Goal: Information Seeking & Learning: Learn about a topic

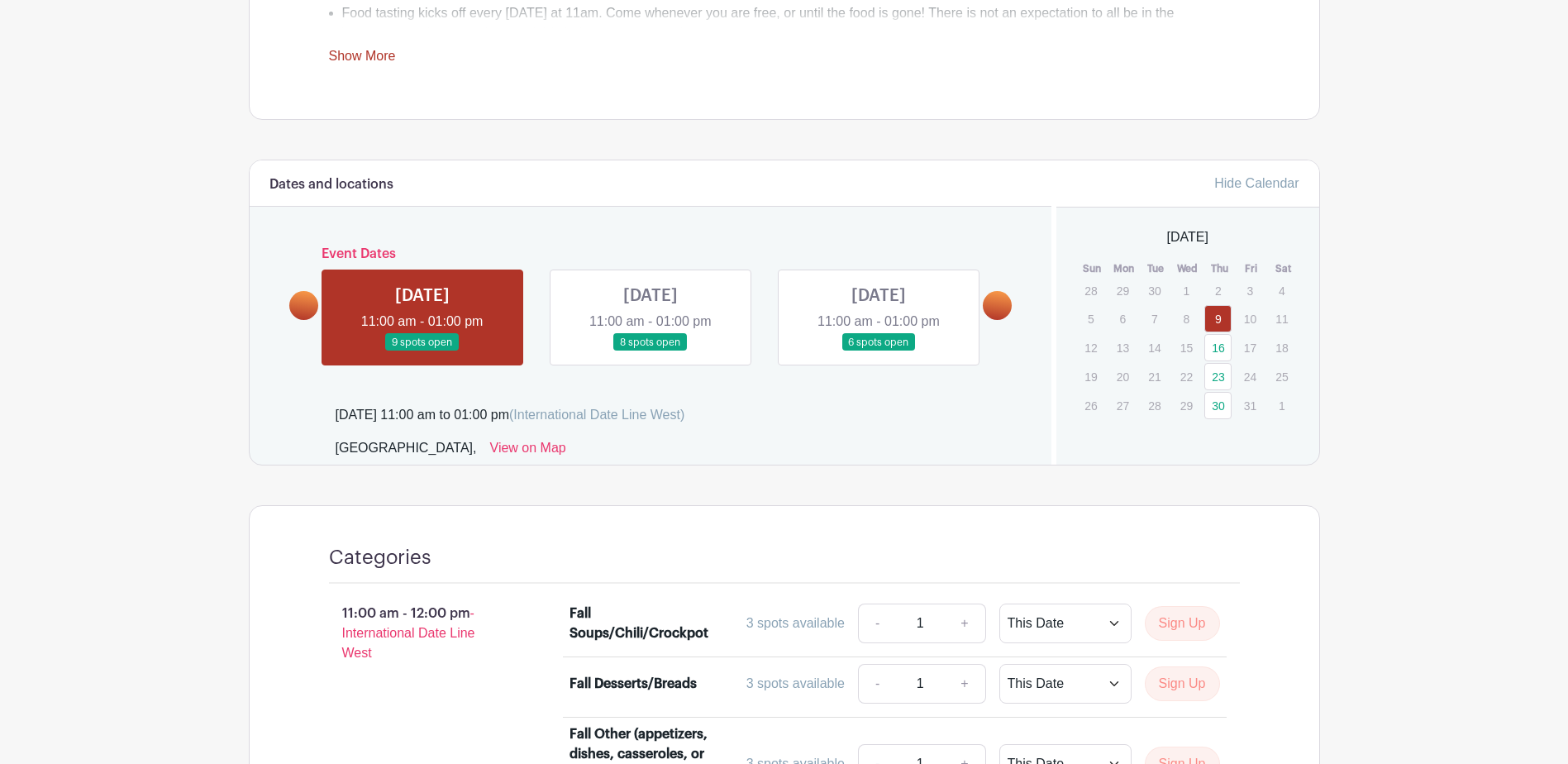
scroll to position [757, 0]
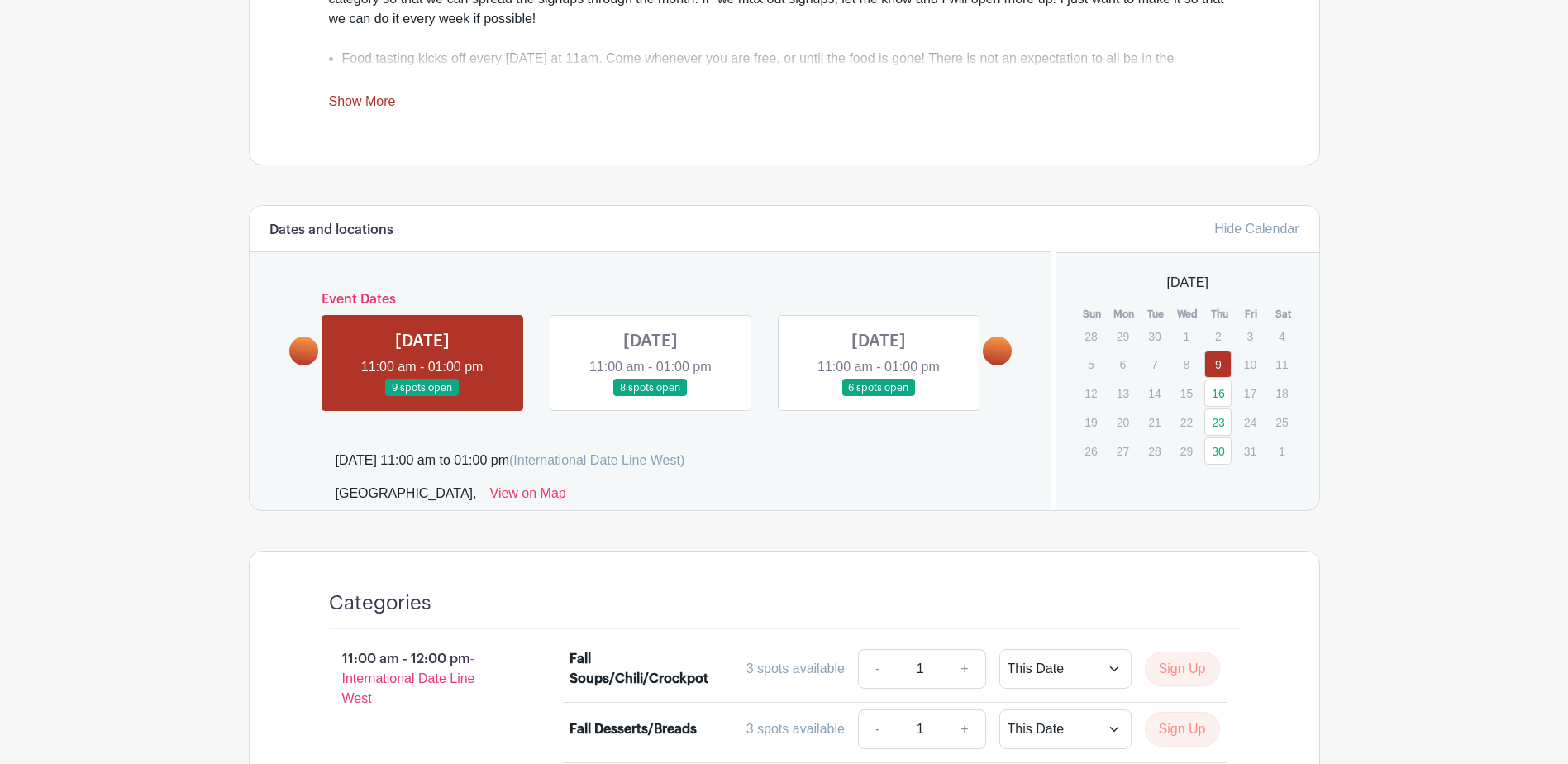
click at [422, 397] on link at bounding box center [422, 397] width 0 height 0
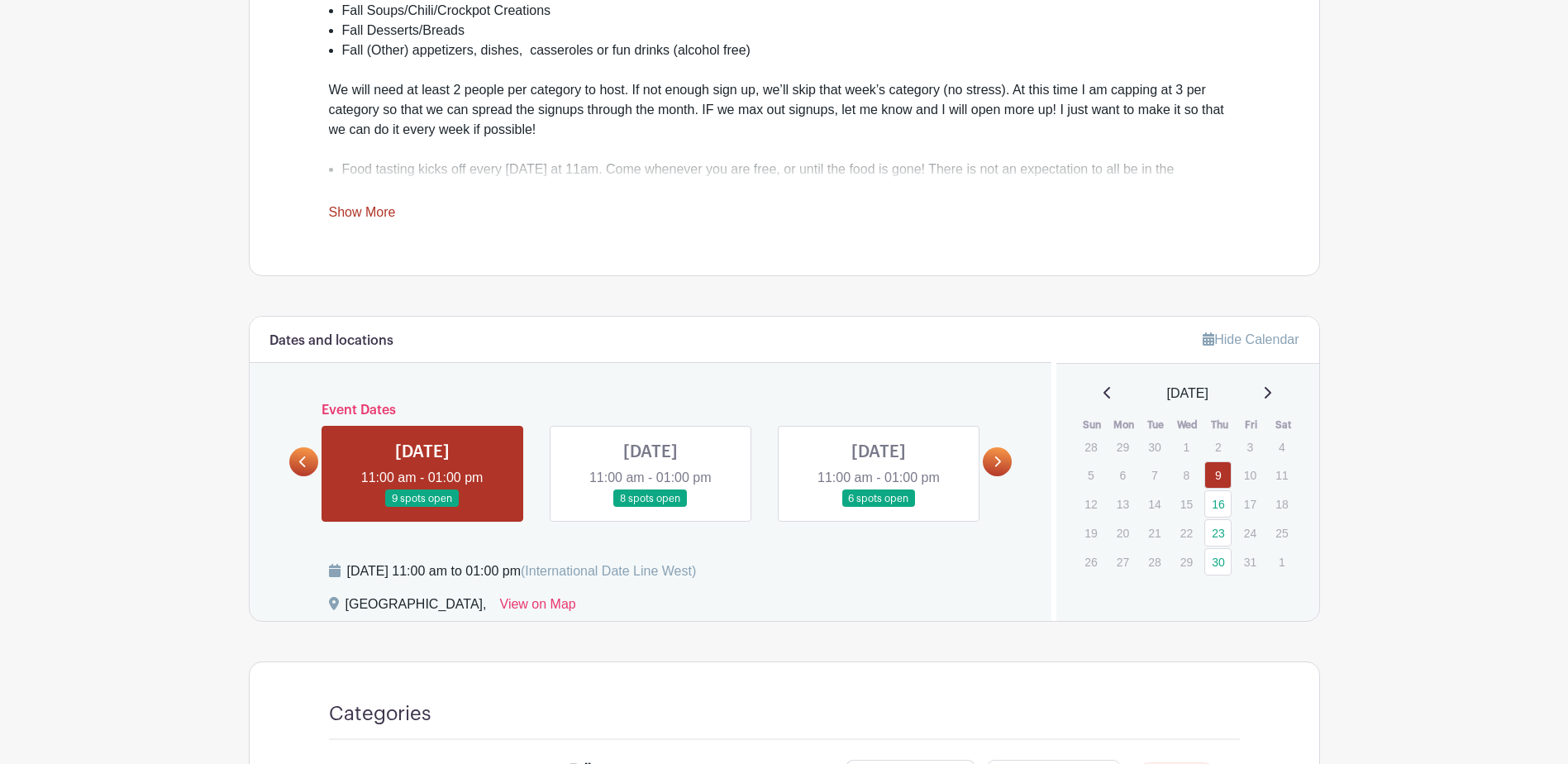
scroll to position [627, 0]
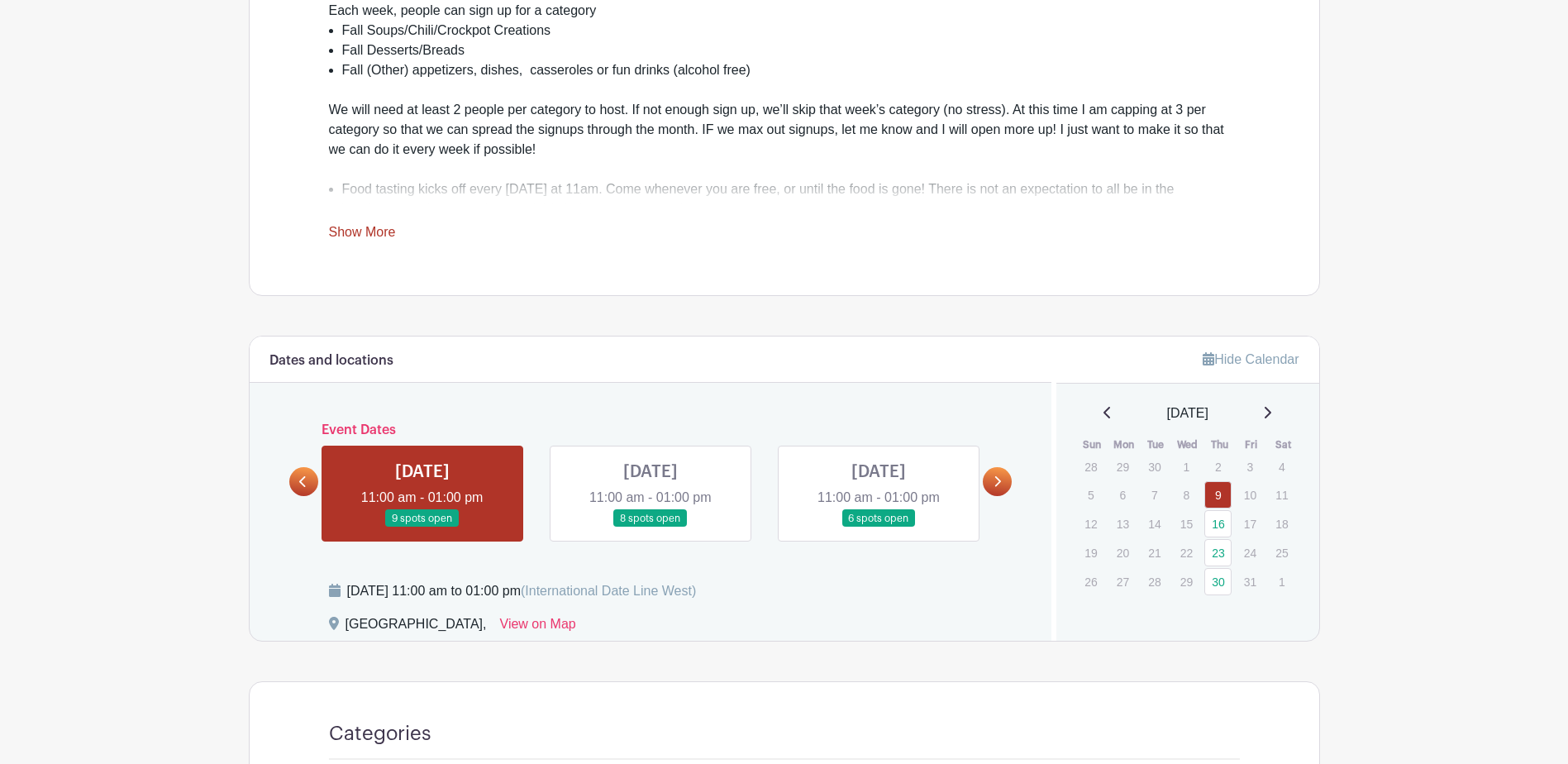
click at [651, 528] on link at bounding box center [651, 528] width 0 height 0
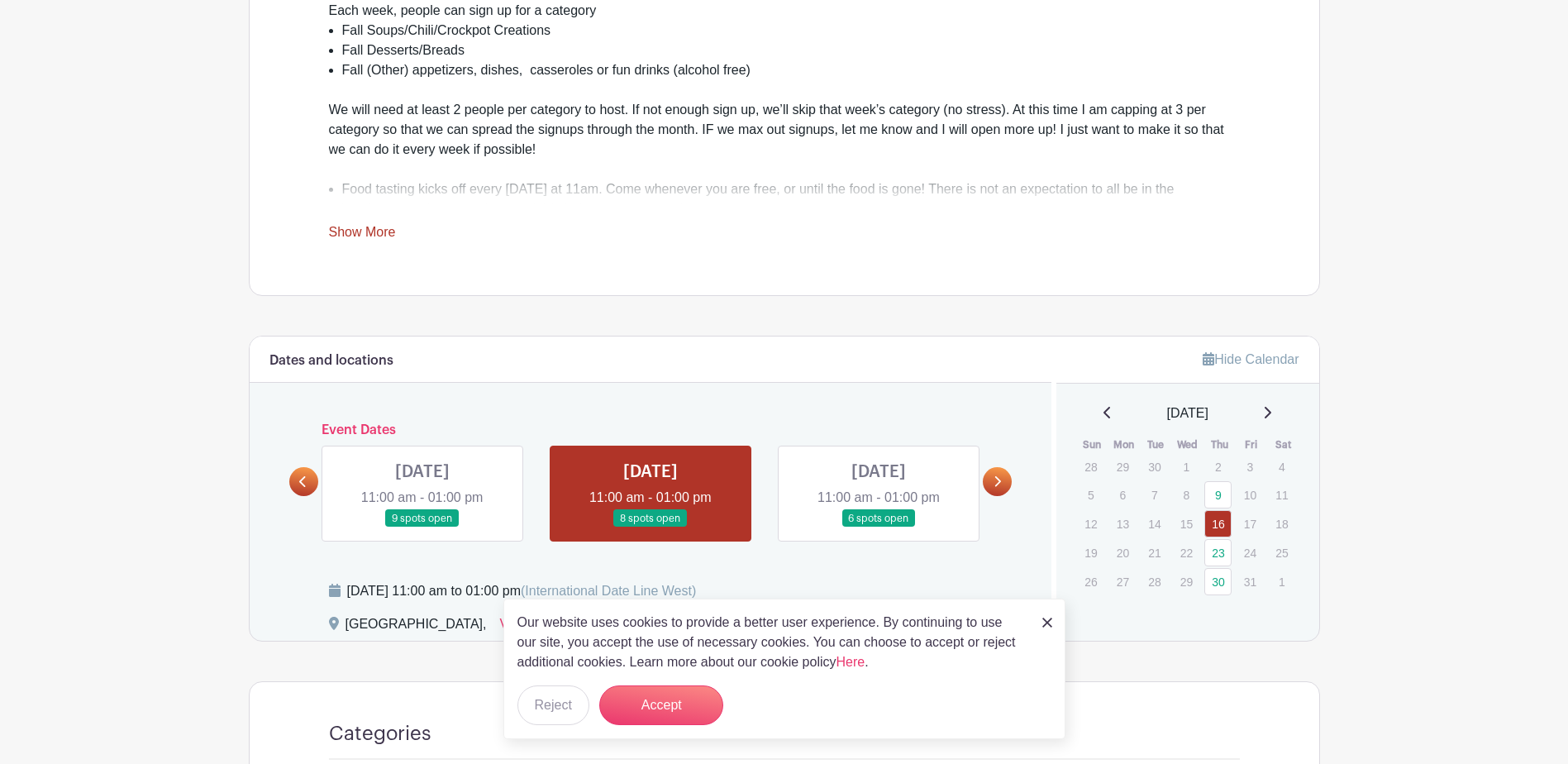
click at [1050, 621] on img at bounding box center [1048, 623] width 10 height 10
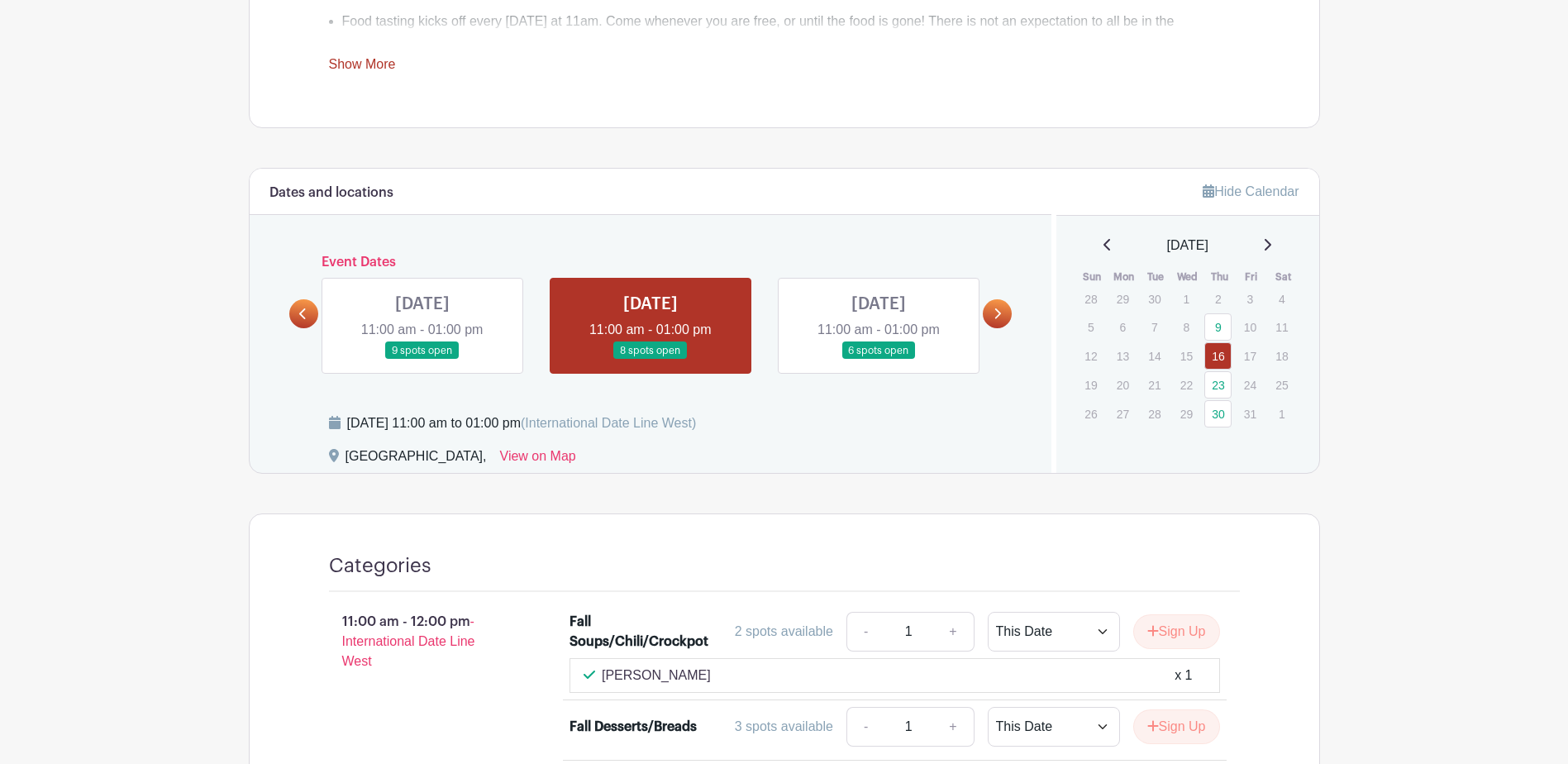
scroll to position [793, 0]
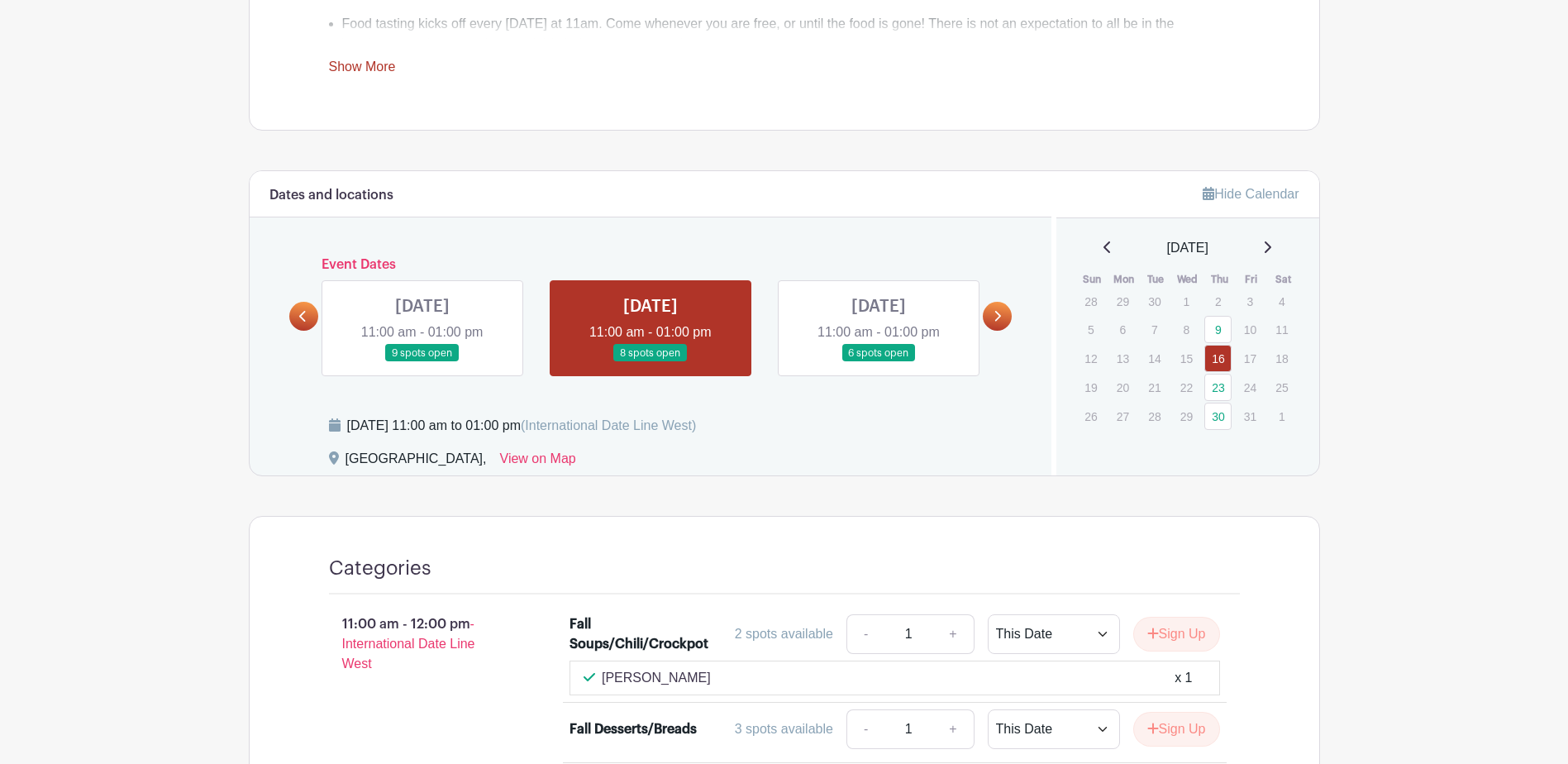
click at [879, 363] on link at bounding box center [879, 363] width 0 height 0
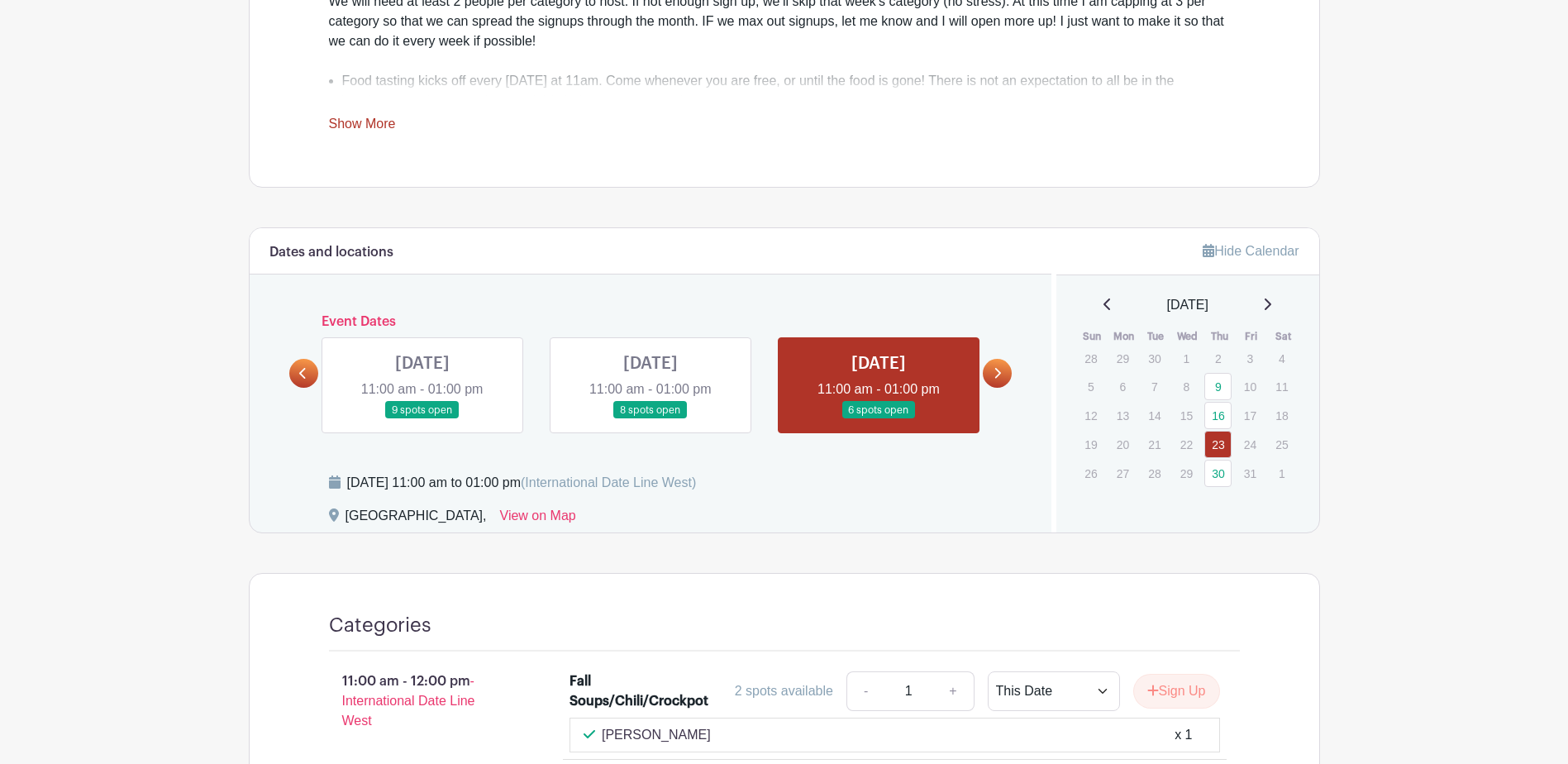
scroll to position [709, 0]
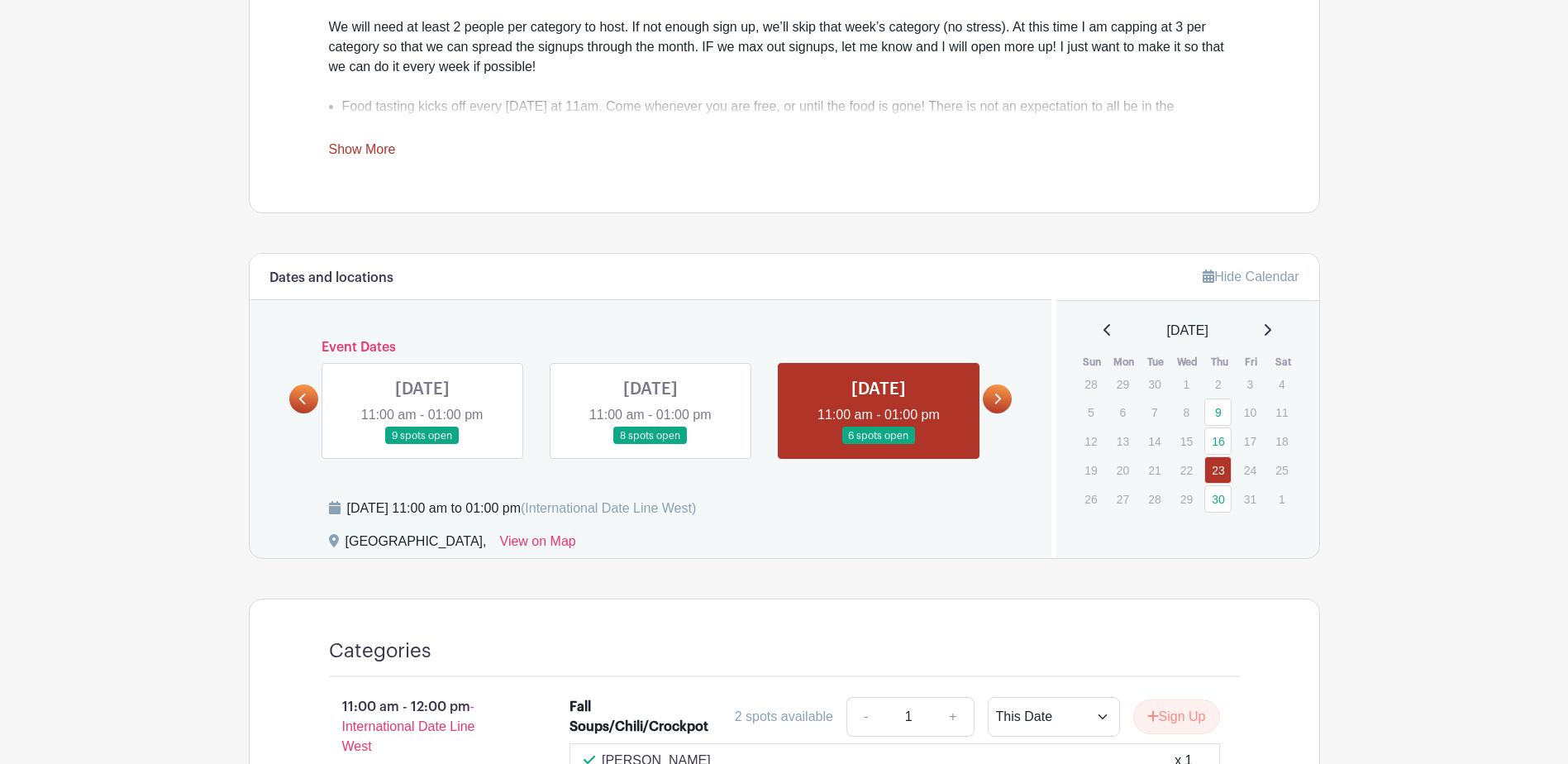
click at [997, 397] on icon at bounding box center [997, 399] width 8 height 13
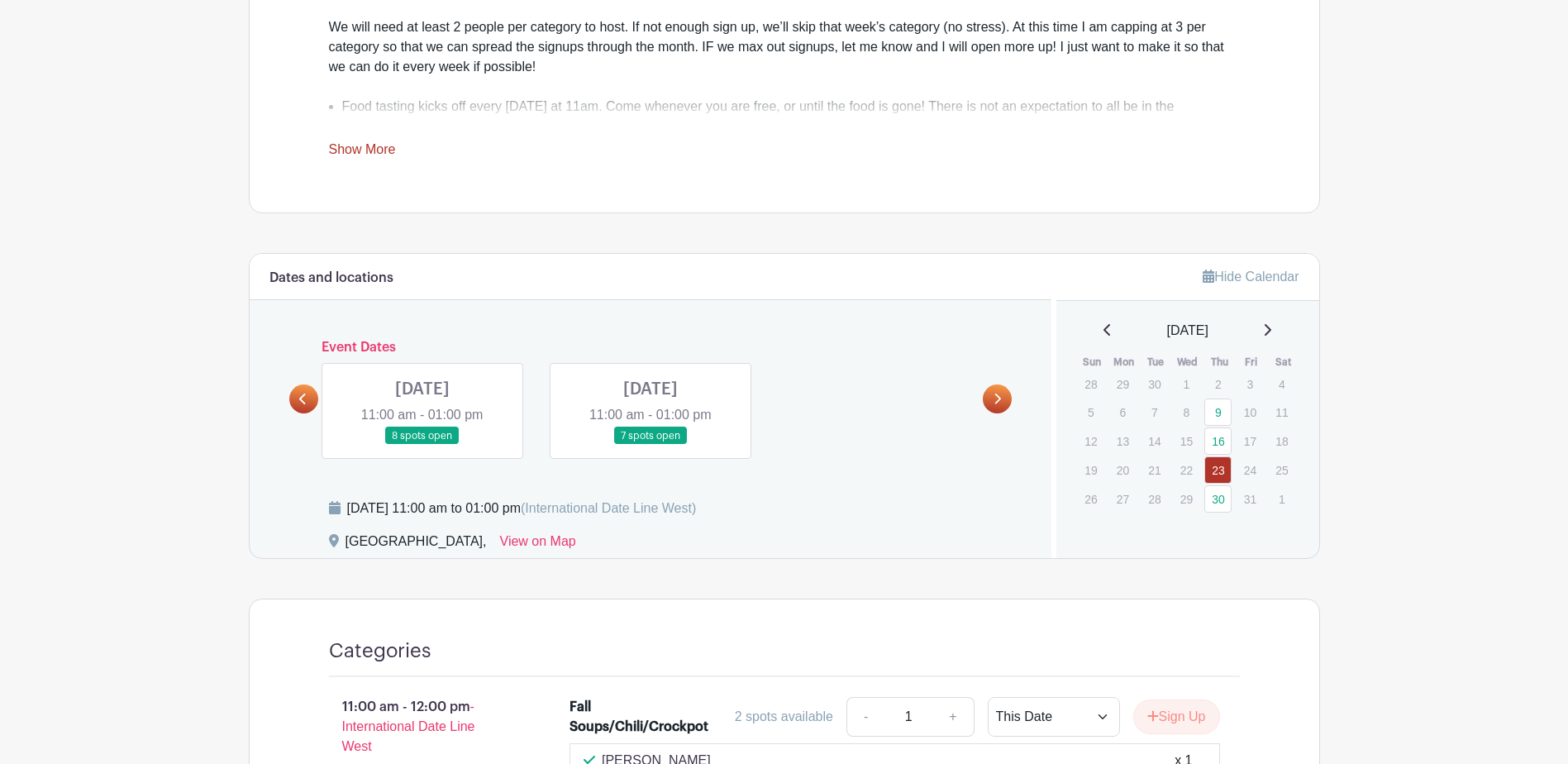
click at [422, 445] on link at bounding box center [422, 445] width 0 height 0
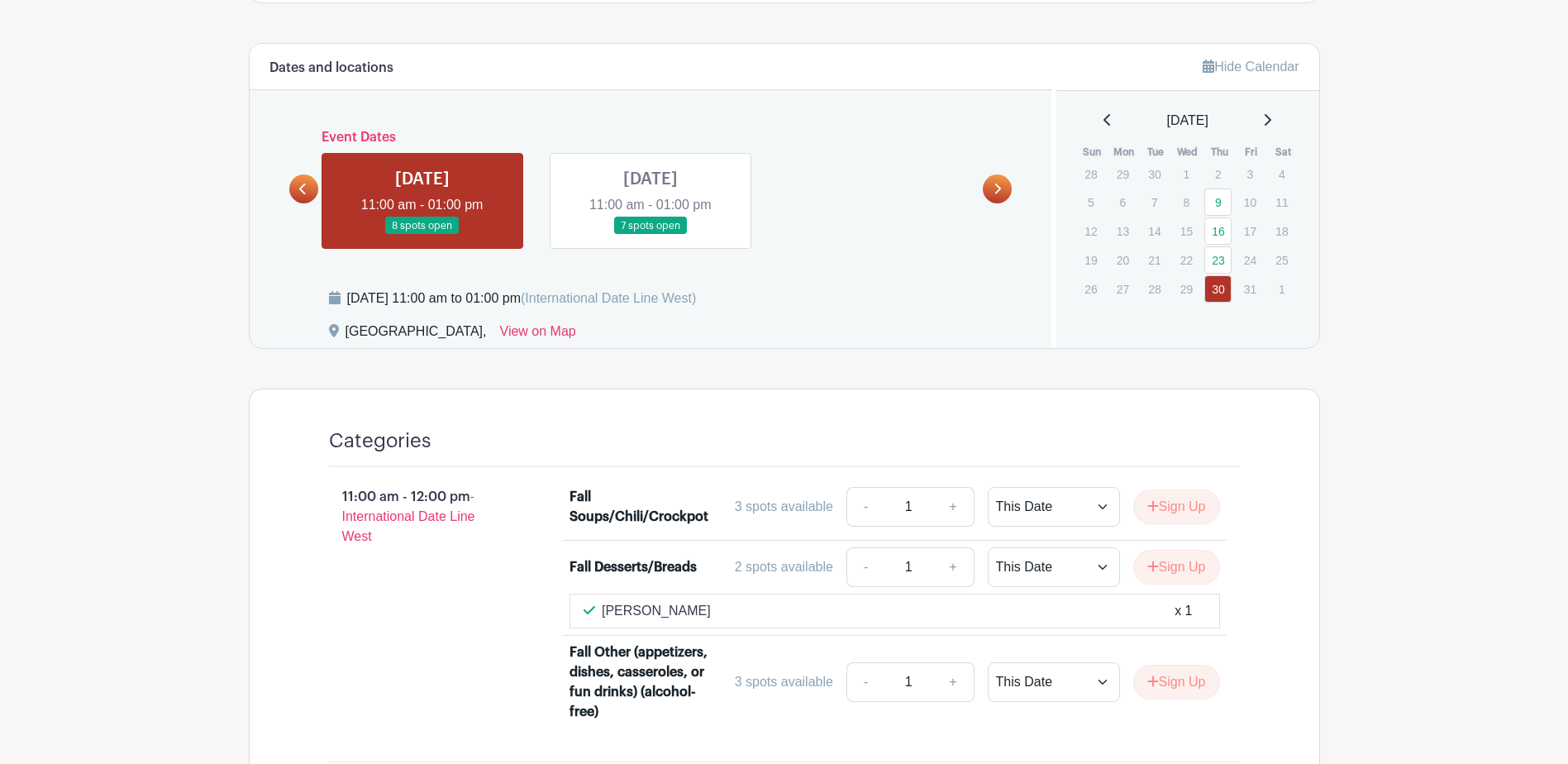
scroll to position [958, 0]
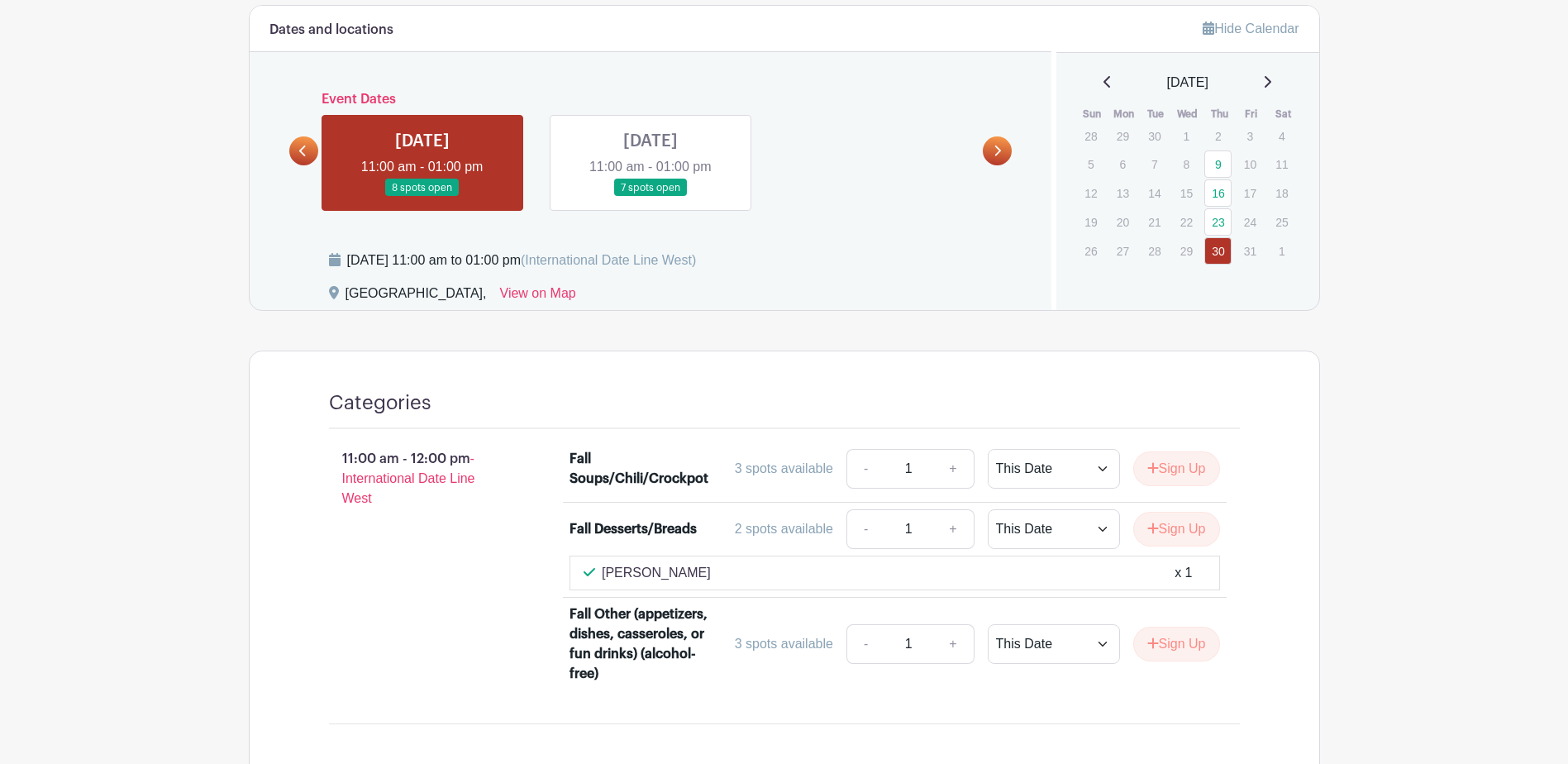
click at [651, 196] on link at bounding box center [651, 196] width 0 height 0
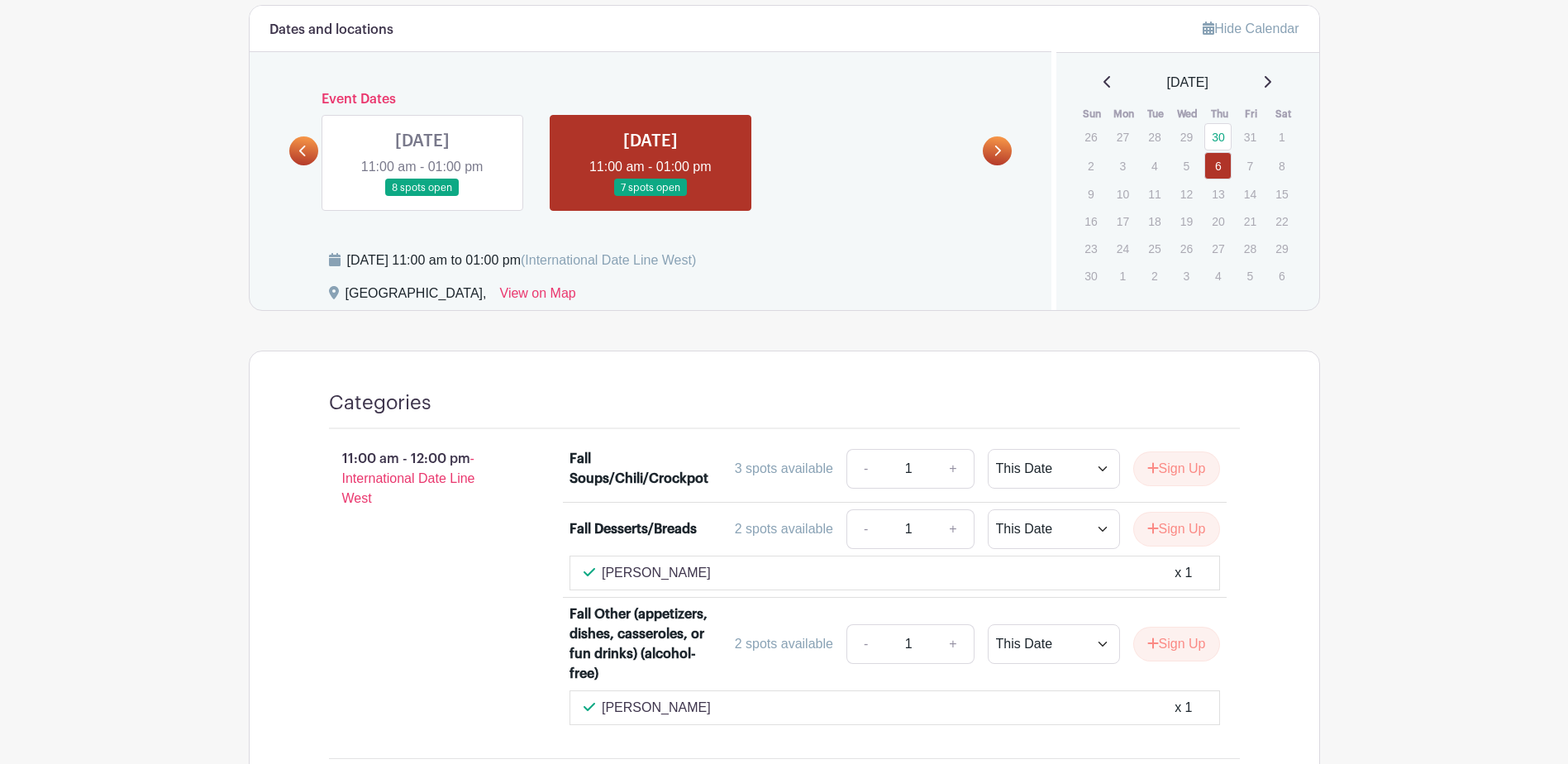
click at [299, 150] on icon at bounding box center [303, 151] width 8 height 13
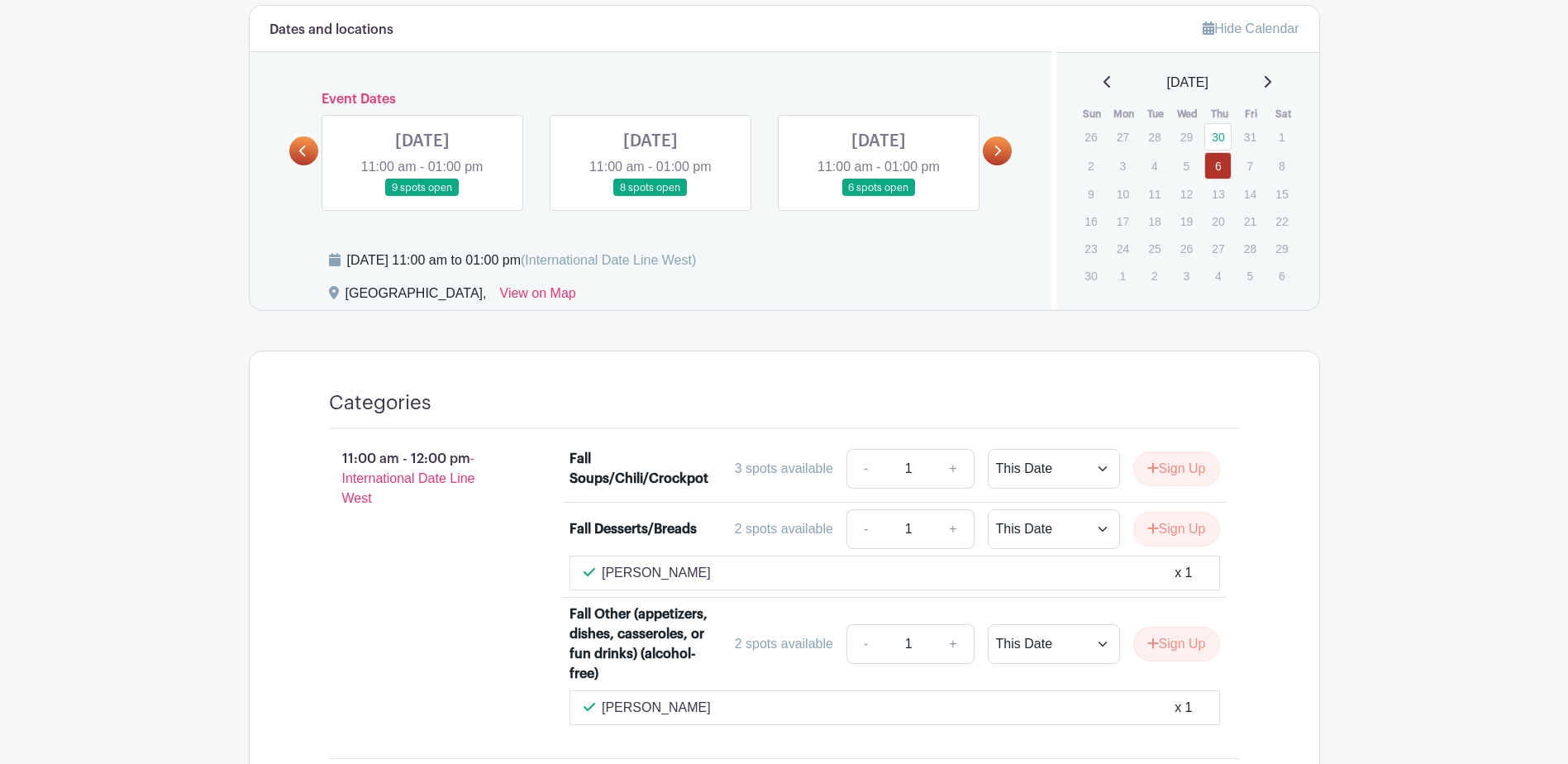
click at [299, 150] on icon at bounding box center [303, 151] width 8 height 13
click at [422, 196] on link at bounding box center [422, 196] width 0 height 0
